Goal: Task Accomplishment & Management: Manage account settings

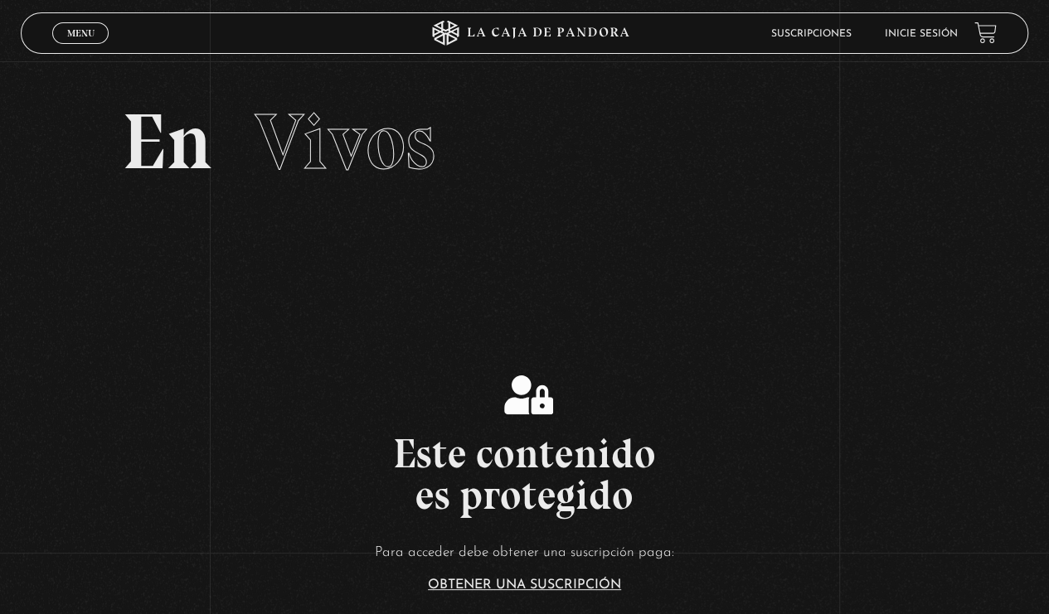
click at [76, 30] on span "Menu" at bounding box center [80, 33] width 27 height 10
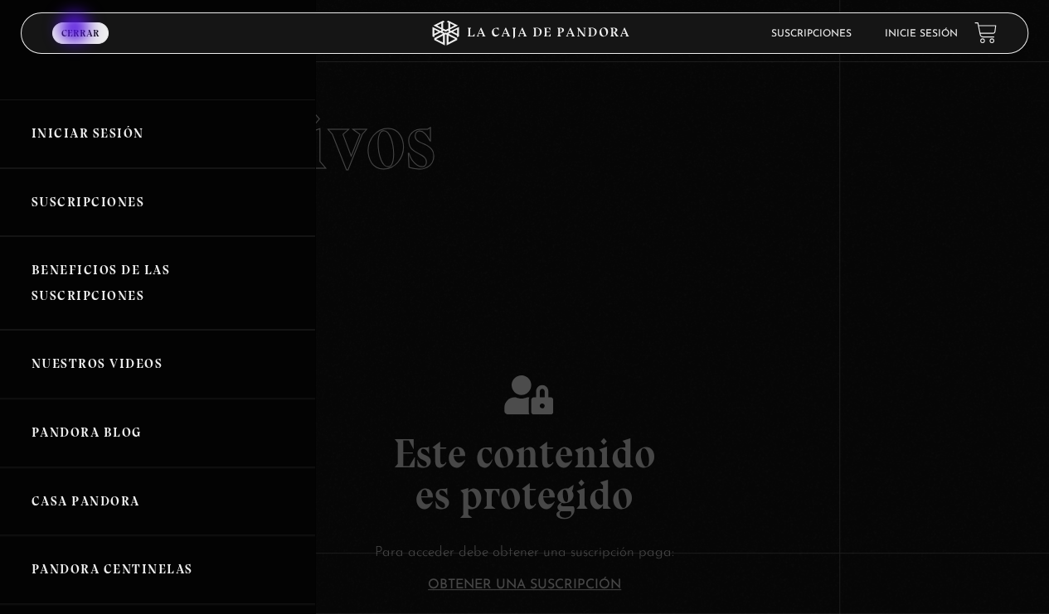
click at [94, 133] on link "Iniciar Sesión" at bounding box center [157, 133] width 315 height 69
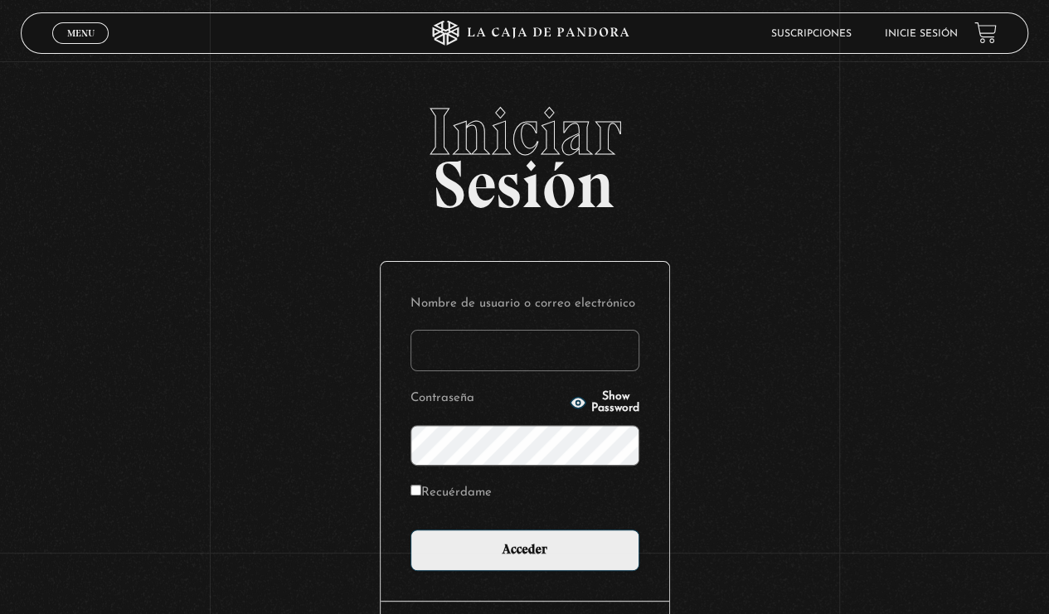
type input "michgalv11@gmail.com"
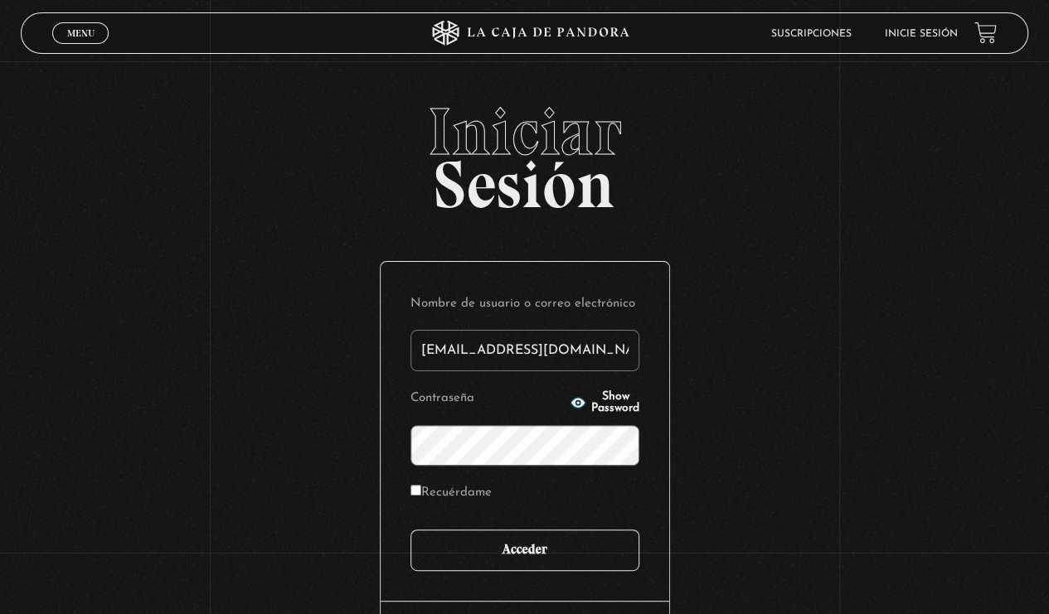
click at [458, 561] on input "Acceder" at bounding box center [524, 550] width 229 height 41
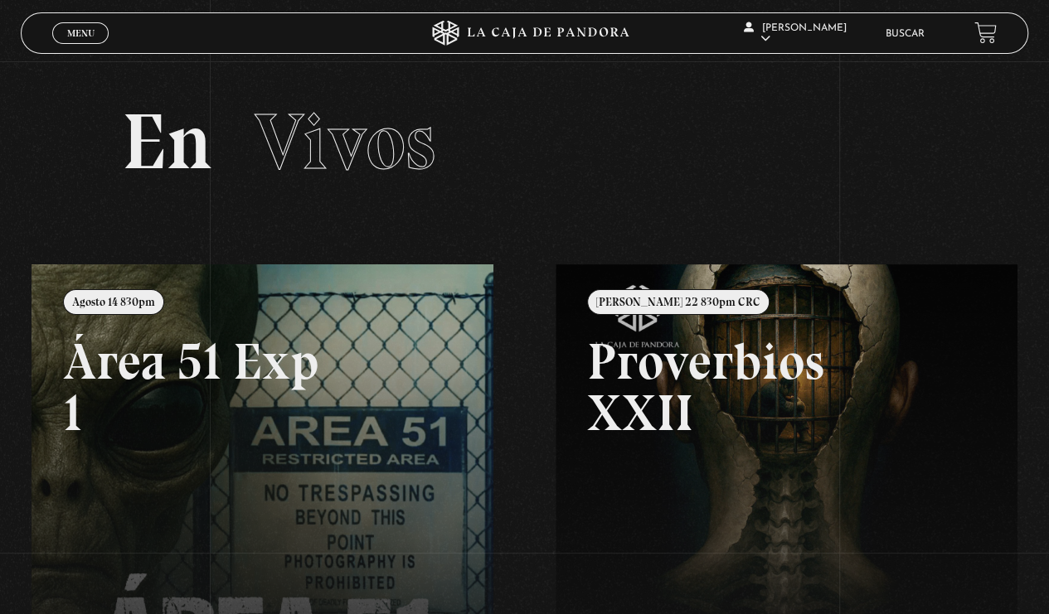
click at [153, 406] on link at bounding box center [556, 571] width 1049 height 614
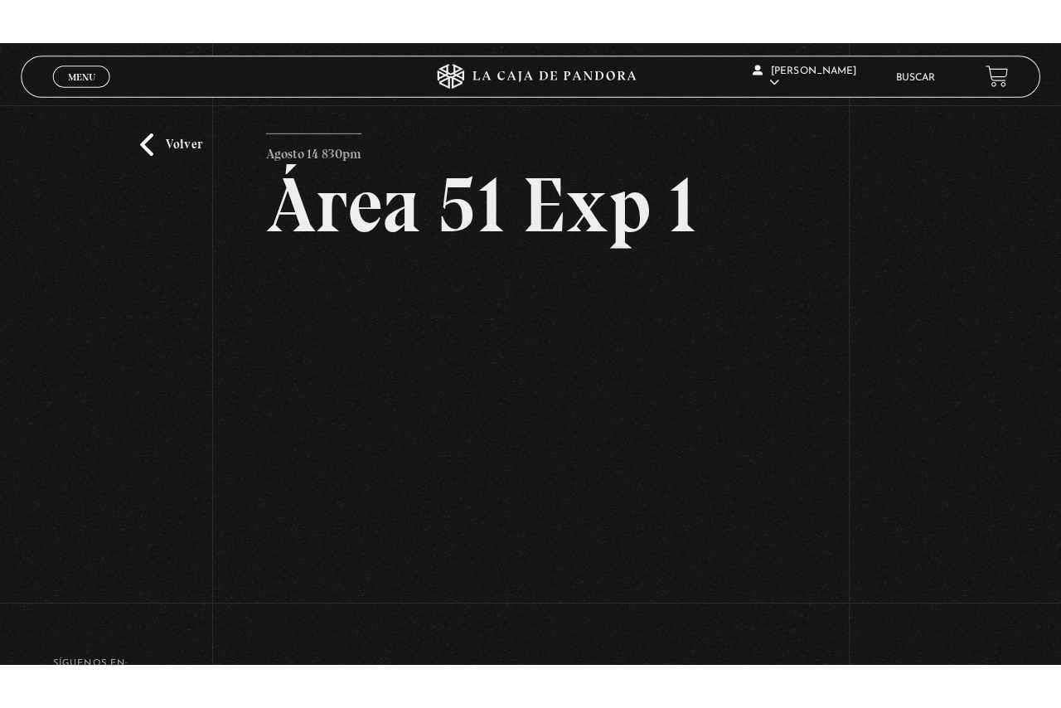
scroll to position [35, 0]
